Goal: Information Seeking & Learning: Learn about a topic

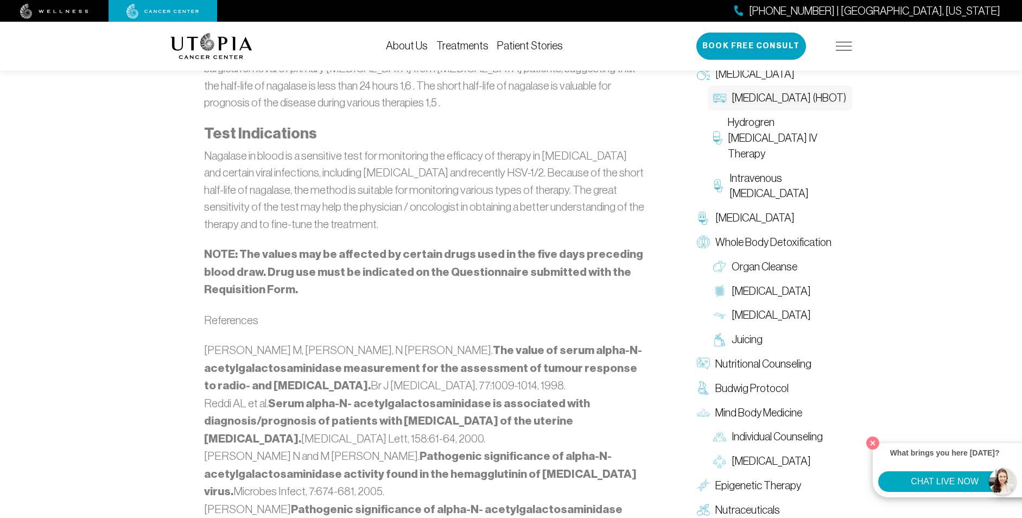
scroll to position [1248, 0]
click at [955, 481] on button "CHAT LIVE NOW" at bounding box center [944, 481] width 133 height 21
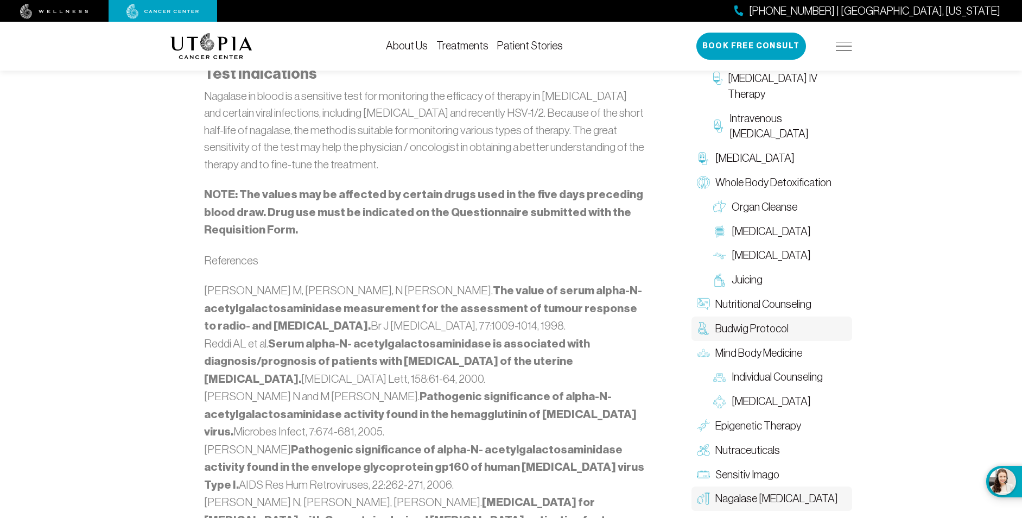
scroll to position [1302, 0]
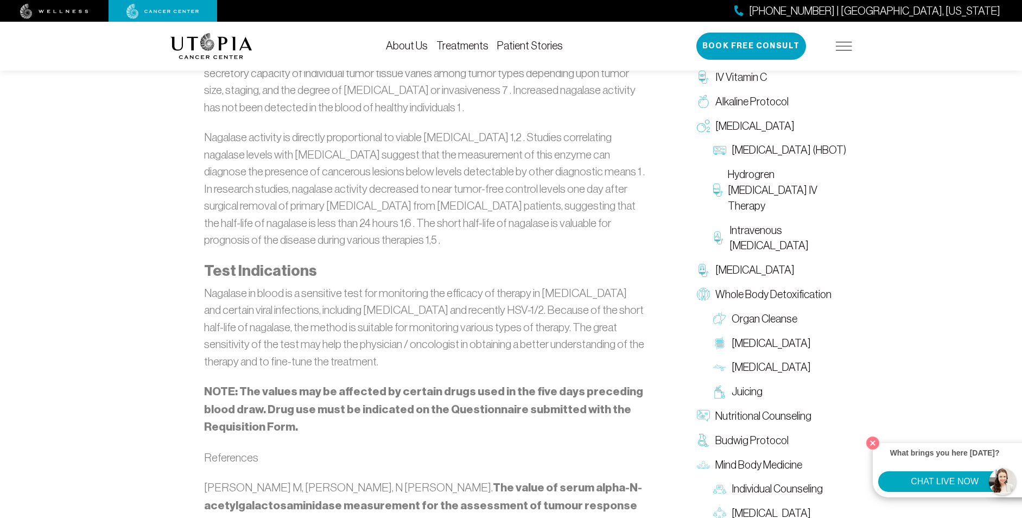
scroll to position [1194, 0]
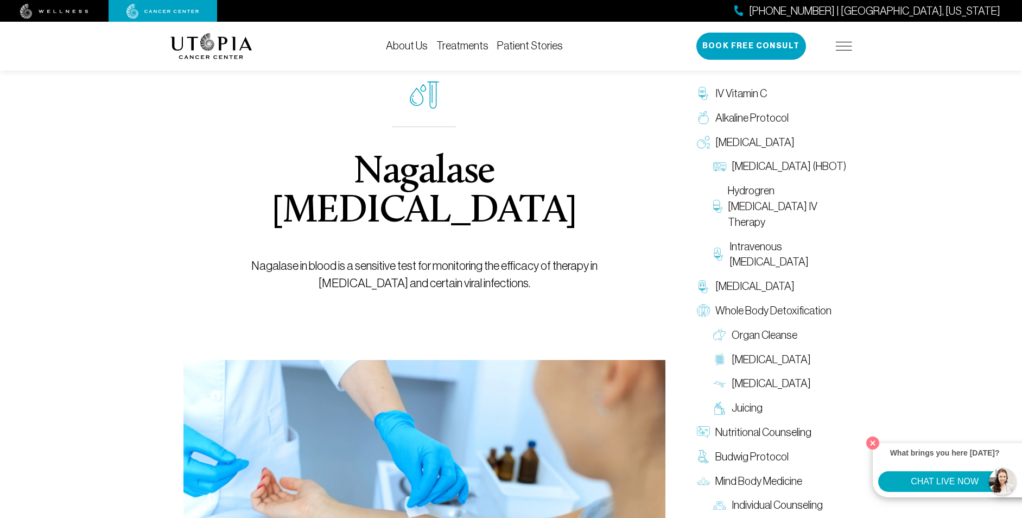
scroll to position [54, 0]
